Goal: Use online tool/utility: Utilize a website feature to perform a specific function

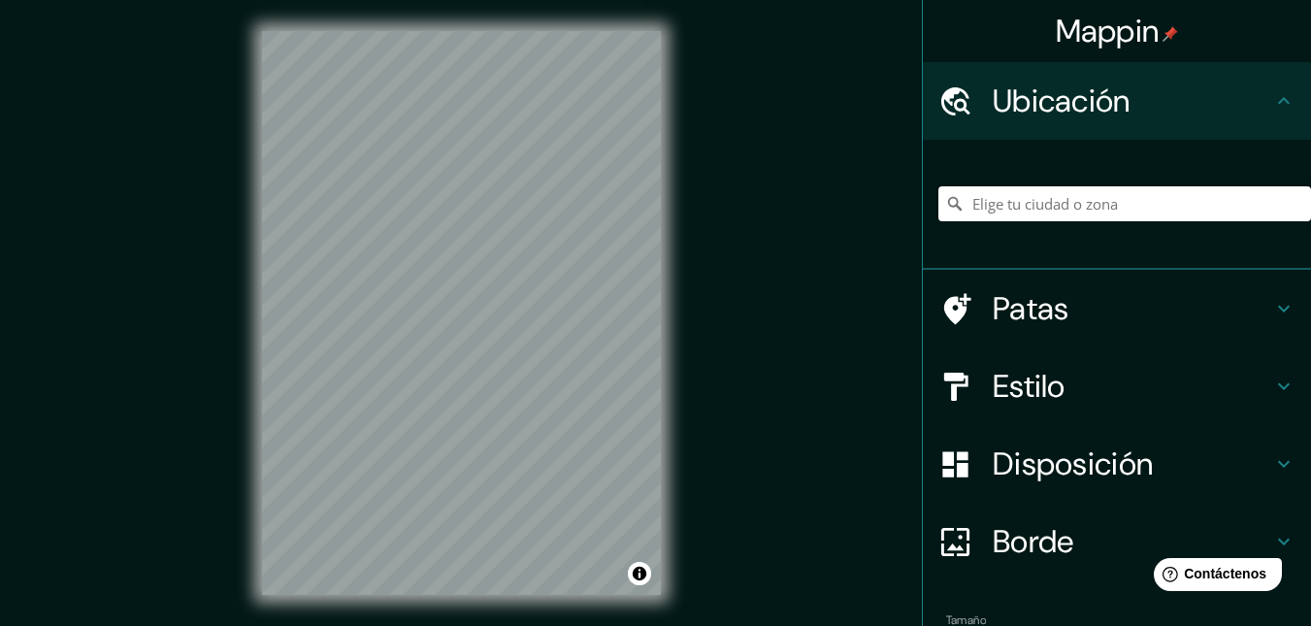
click at [773, 363] on div "Mappin Ubicación Patas Estilo Disposición Borde Elige un borde. Consejo : puede…" at bounding box center [655, 328] width 1311 height 657
click at [825, 8] on div "Mappin Ubicación Patas Estilo Disposición Borde Elige un borde. Consejo : puede…" at bounding box center [655, 328] width 1311 height 657
click at [867, 256] on div "Mappin Ubicación Patas Estilo Disposición Borde Elige un borde. Consejo : puede…" at bounding box center [655, 328] width 1311 height 657
click at [758, 265] on div "Mappin Ubicación Patas Estilo Disposición Borde Elige un borde. Consejo : puede…" at bounding box center [655, 328] width 1311 height 657
click at [777, 258] on div "Mappin Ubicación Patas Estilo Disposición Borde Elige un borde. Consejo : puede…" at bounding box center [655, 328] width 1311 height 657
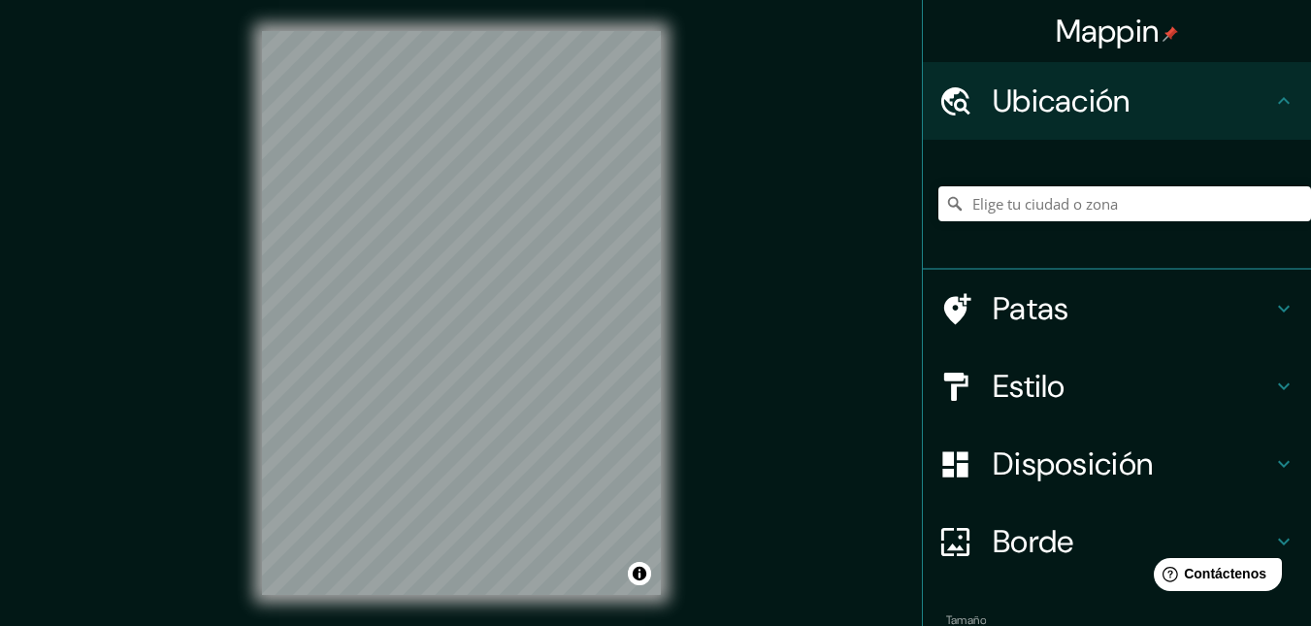
click at [851, 246] on div "Mappin Ubicación Patas Estilo Disposición Borde Elige un borde. Consejo : puede…" at bounding box center [655, 328] width 1311 height 657
click at [723, 153] on div "Mappin Ubicación Patas Estilo Disposición Borde Elige un borde. Consejo : puede…" at bounding box center [655, 328] width 1311 height 657
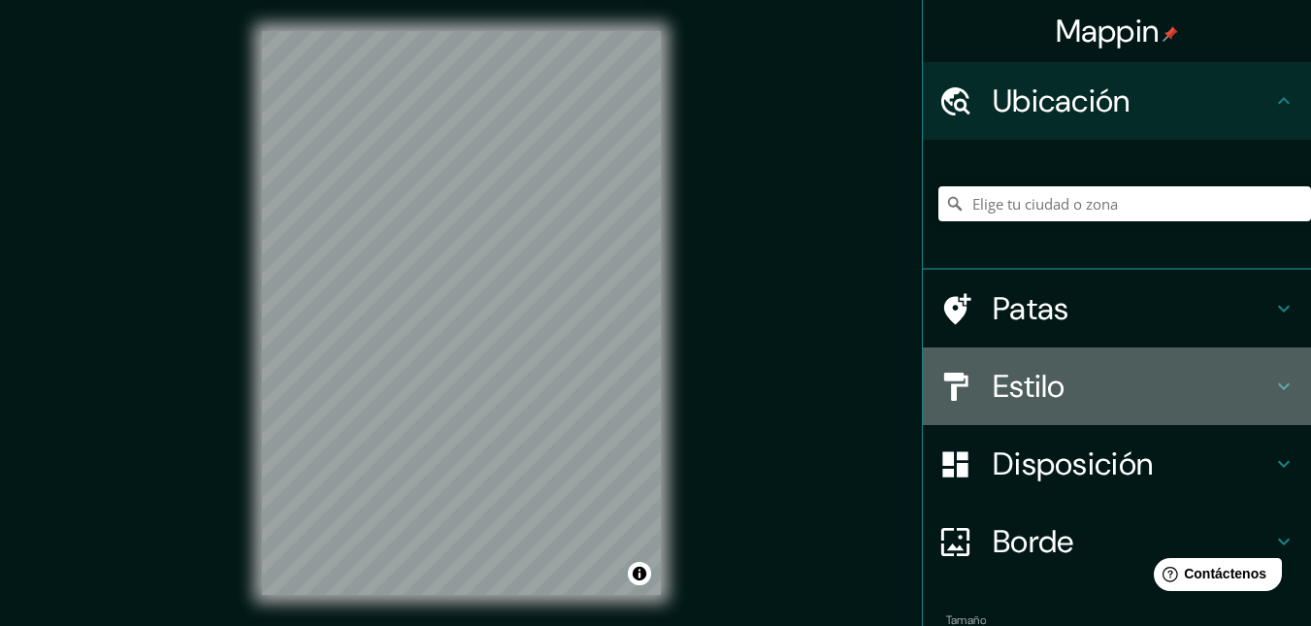
click at [1018, 365] on div "Estilo" at bounding box center [1117, 386] width 388 height 78
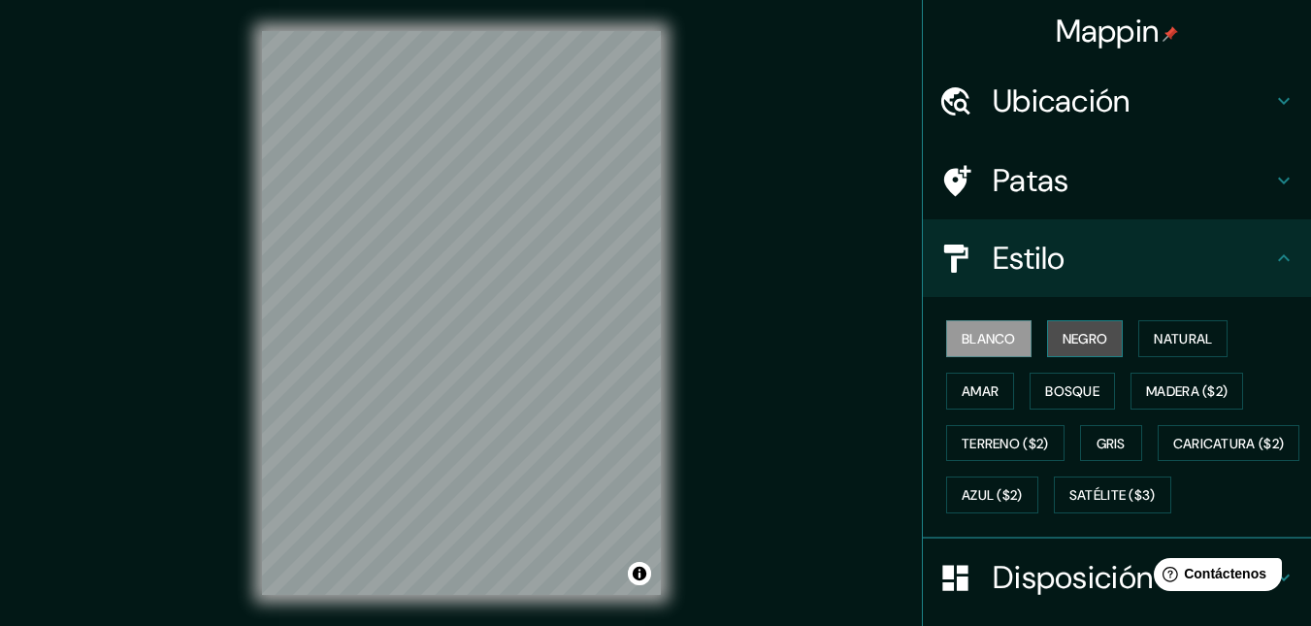
click at [1075, 346] on font "Negro" at bounding box center [1085, 338] width 46 height 17
click at [998, 354] on button "Blanco" at bounding box center [988, 338] width 85 height 37
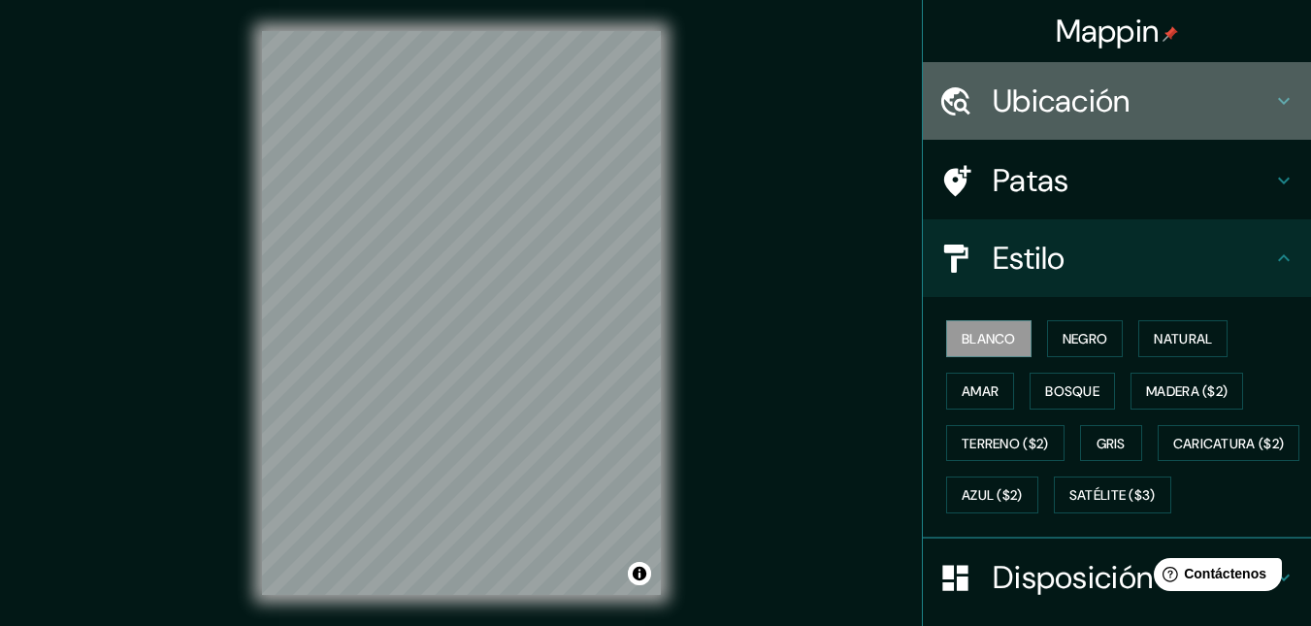
click at [1140, 98] on h4 "Ubicación" at bounding box center [1131, 100] width 279 height 39
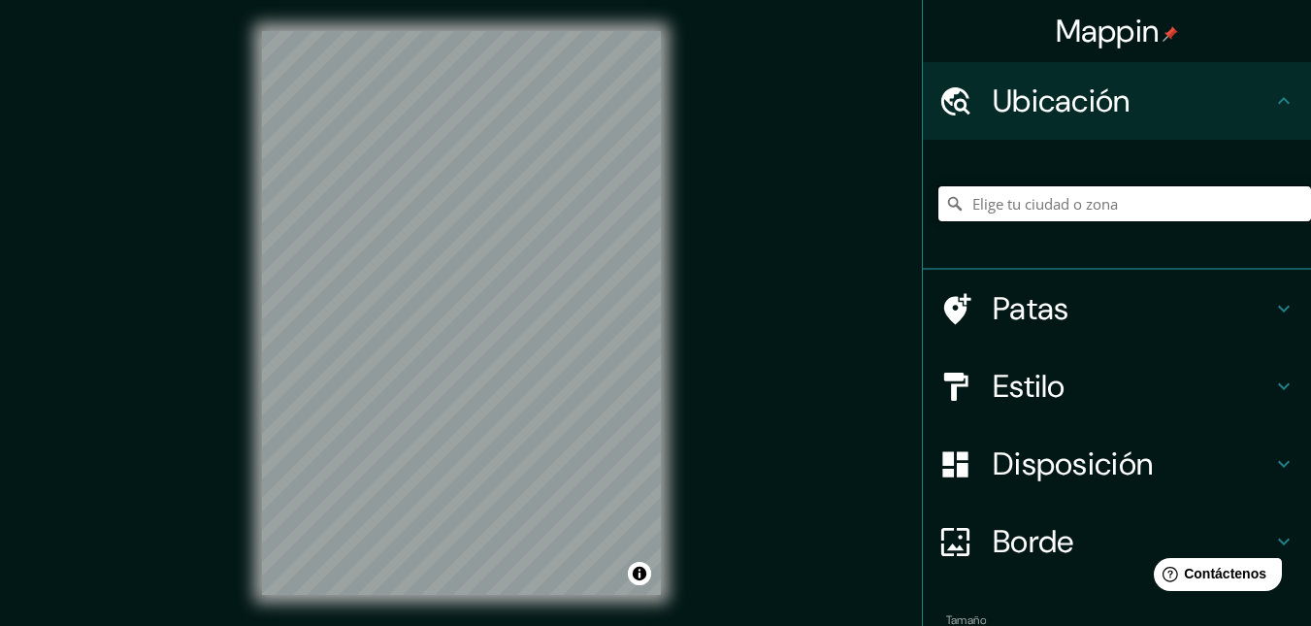
click at [1030, 201] on input "Elige tu ciudad o zona" at bounding box center [1124, 203] width 372 height 35
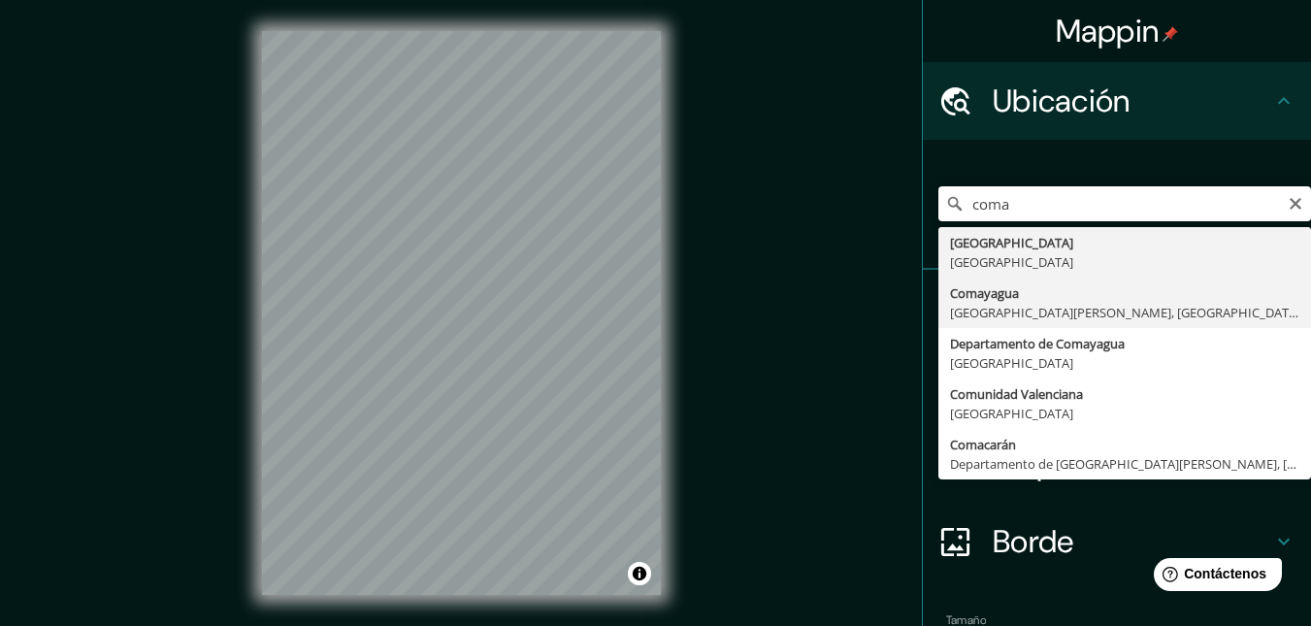
type input "Comayagua, [GEOGRAPHIC_DATA][PERSON_NAME], [GEOGRAPHIC_DATA]"
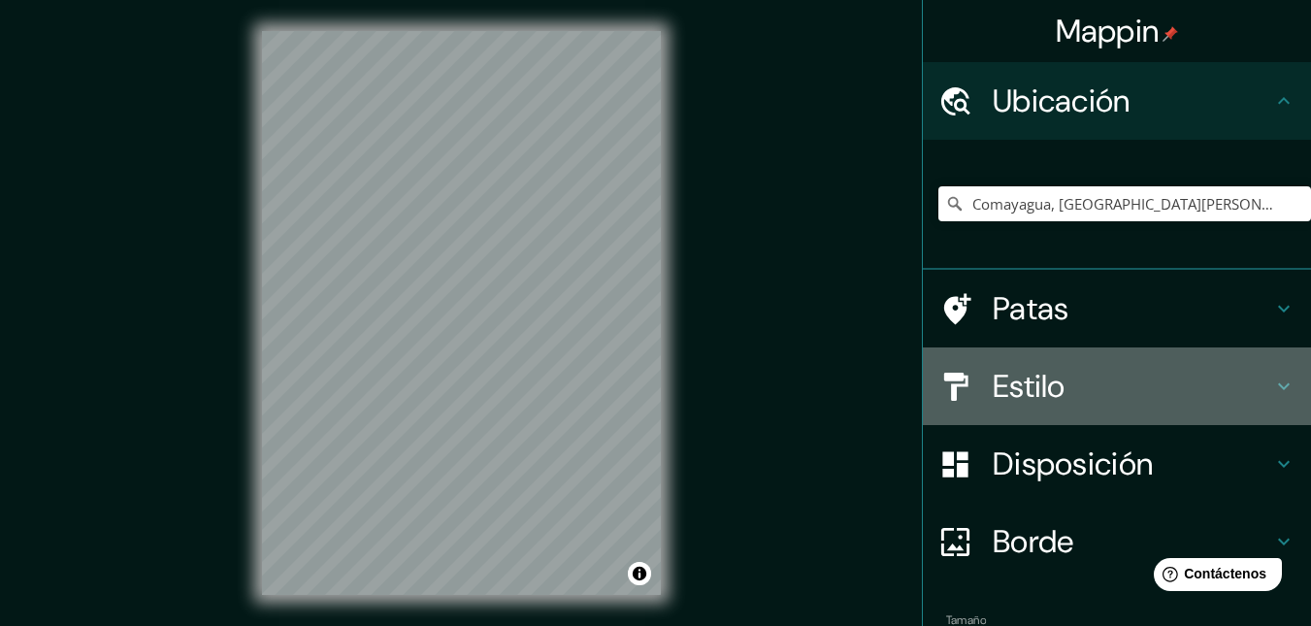
click at [1044, 374] on font "Estilo" at bounding box center [1028, 386] width 73 height 41
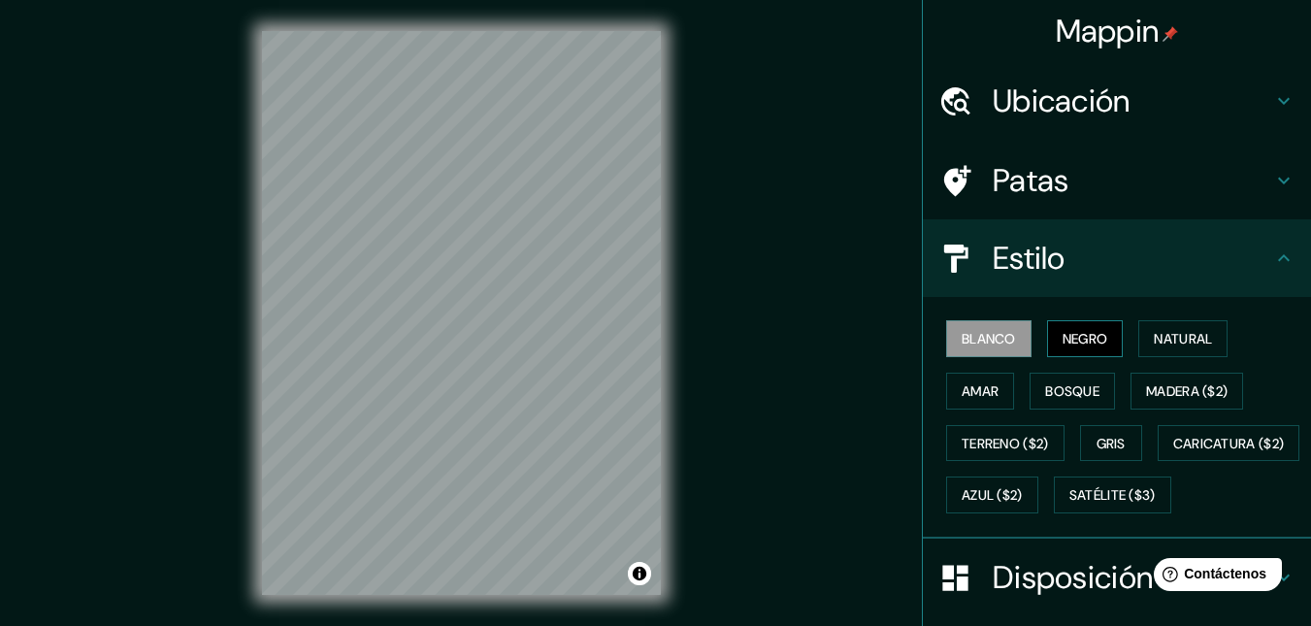
click at [1075, 352] on button "Negro" at bounding box center [1085, 338] width 77 height 37
click at [877, 340] on div "Mappin Ubicación Comayagua, [GEOGRAPHIC_DATA][PERSON_NAME], [GEOGRAPHIC_DATA] P…" at bounding box center [655, 328] width 1311 height 657
click at [946, 331] on button "Blanco" at bounding box center [988, 338] width 85 height 37
click at [729, 296] on div "Mappin Ubicación Comayagua, [GEOGRAPHIC_DATA][PERSON_NAME], [GEOGRAPHIC_DATA] P…" at bounding box center [655, 328] width 1311 height 657
